Goal: Task Accomplishment & Management: Manage account settings

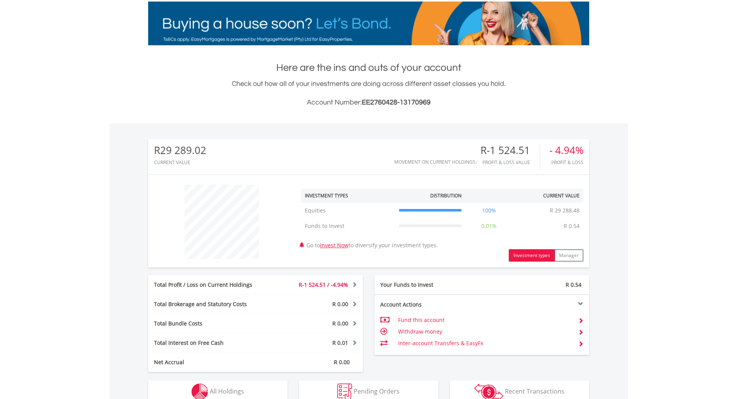
scroll to position [256, 0]
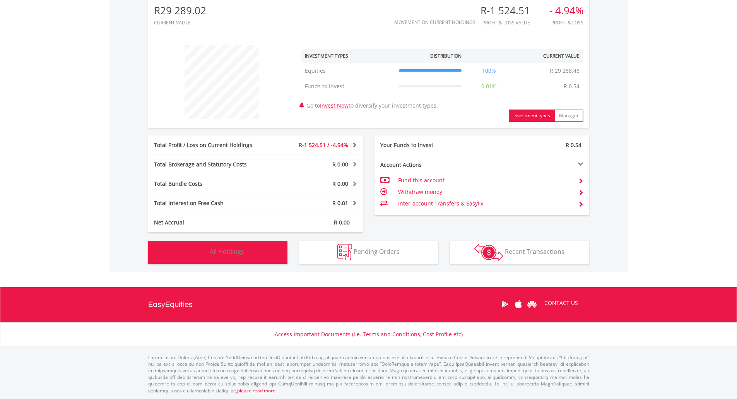
click at [267, 251] on button "Holdings All Holdings" at bounding box center [217, 252] width 139 height 23
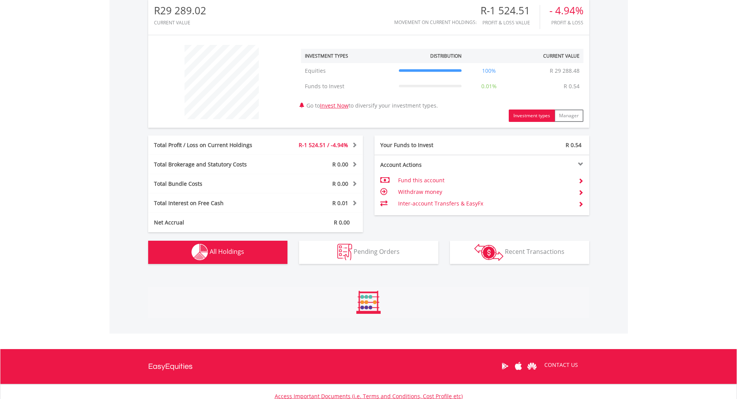
scroll to position [460, 0]
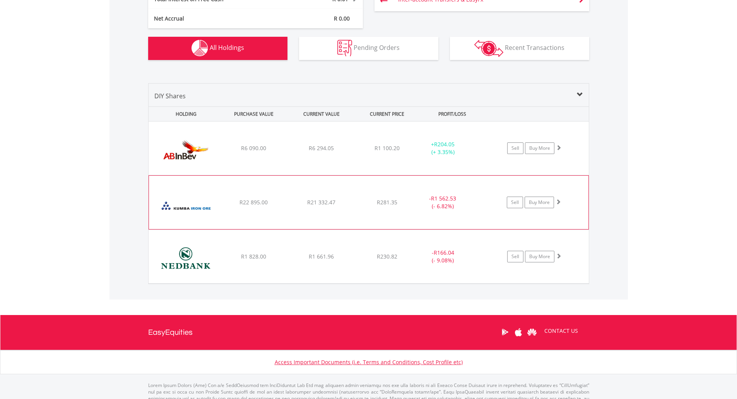
click at [273, 175] on div "﻿ Kumba Iron Ore Limited R22 895.00 R21 332.47 R281.35 - R1 562.53 (- 6.82%) Se…" at bounding box center [369, 147] width 440 height 53
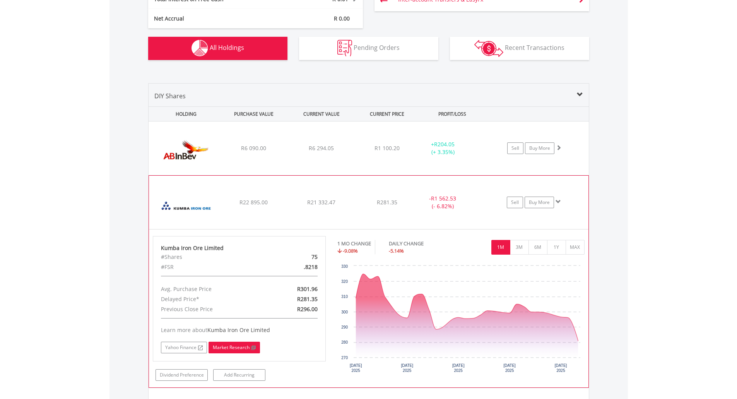
click at [226, 348] on link "Market Research" at bounding box center [234, 348] width 51 height 12
click at [192, 347] on link "Yahoo Finance" at bounding box center [184, 348] width 46 height 12
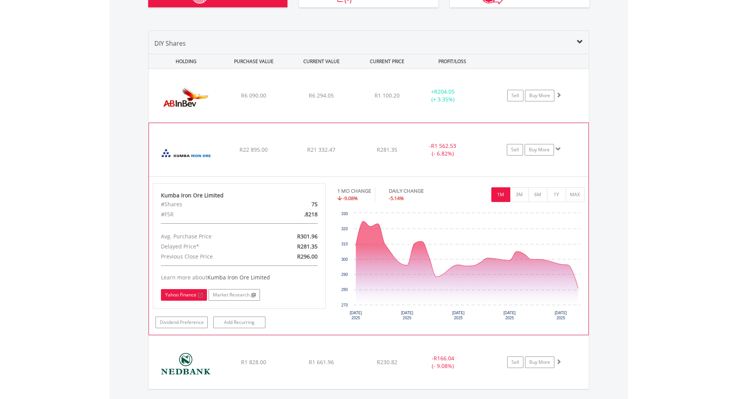
scroll to position [530, 0]
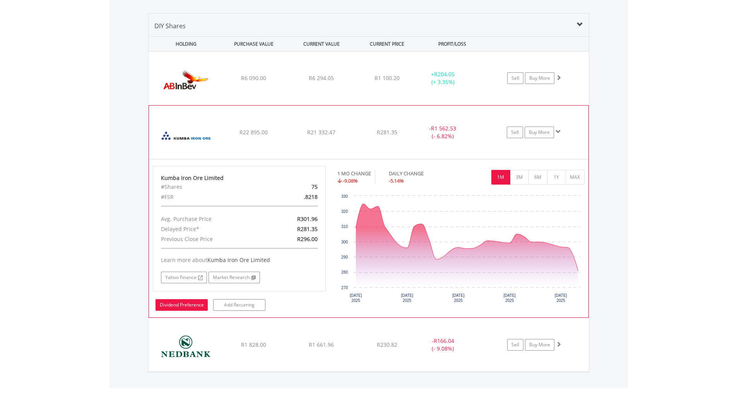
click at [180, 308] on link "Dividend Preference" at bounding box center [182, 305] width 52 height 12
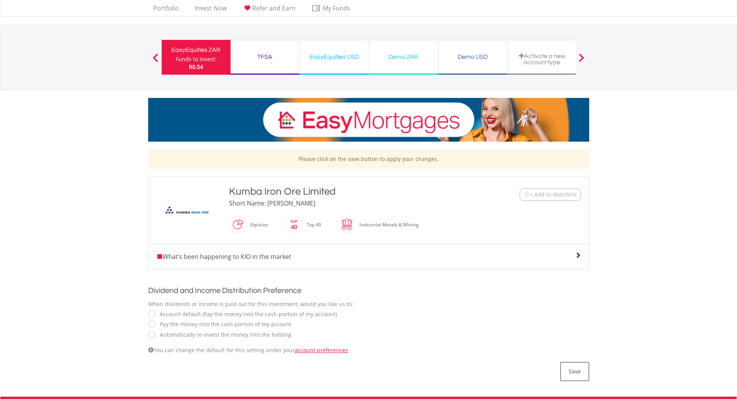
scroll to position [77, 0]
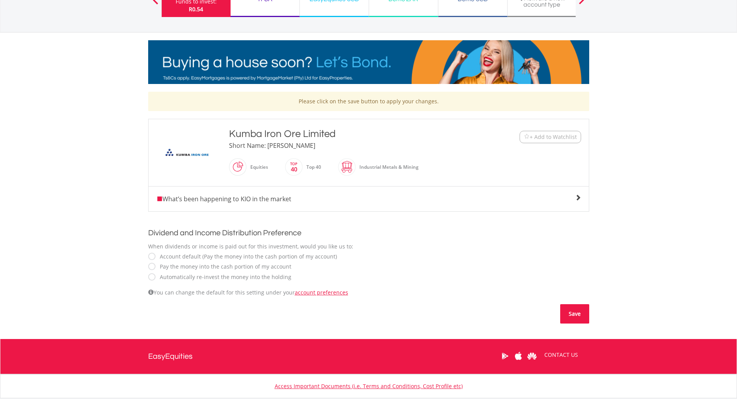
click at [580, 320] on button "Save" at bounding box center [574, 313] width 29 height 19
